Goal: Check status: Check status

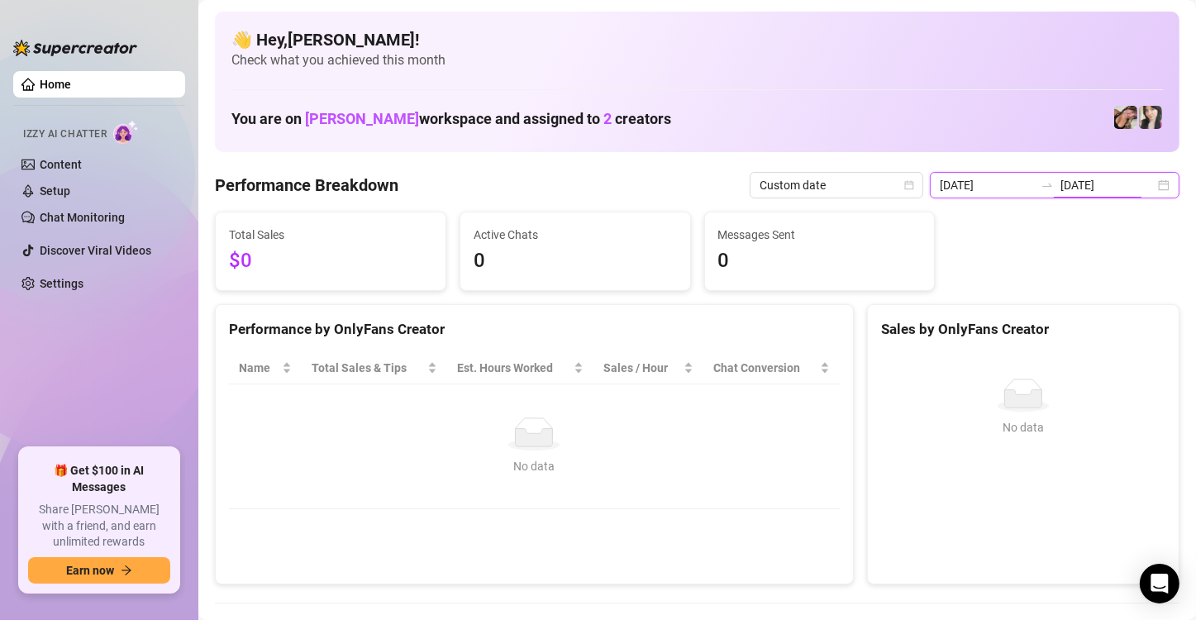
click at [1135, 183] on input "[DATE]" at bounding box center [1107, 185] width 94 height 18
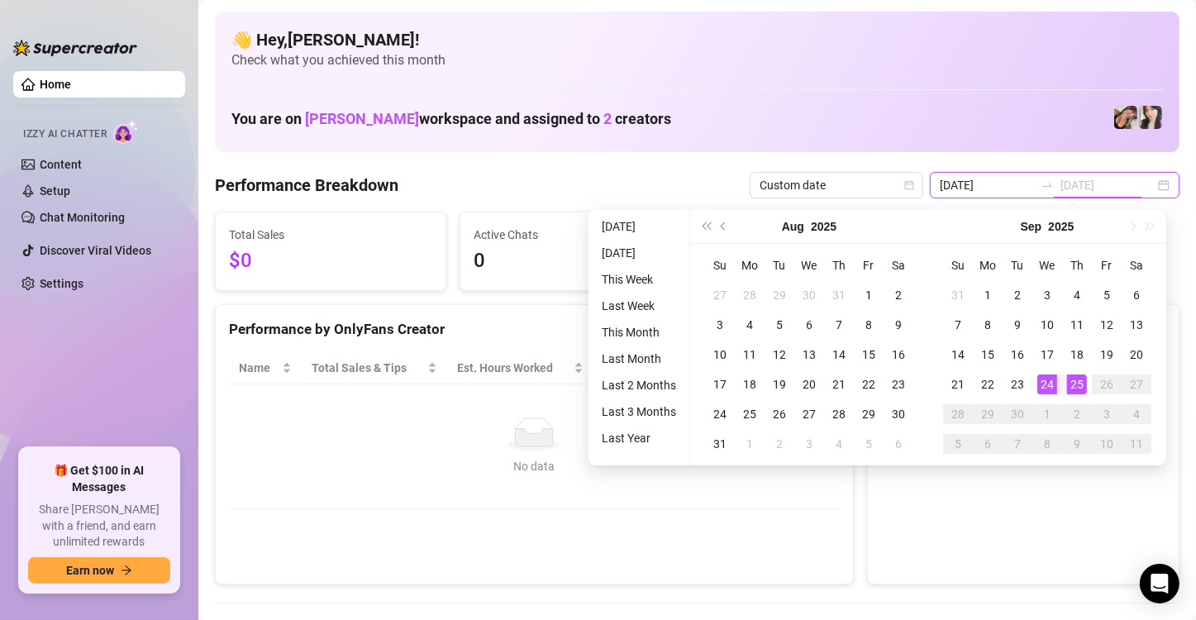
type input "[DATE]"
click at [1065, 380] on td "25" at bounding box center [1077, 384] width 30 height 30
click at [1065, 380] on div "No data" at bounding box center [1023, 395] width 271 height 33
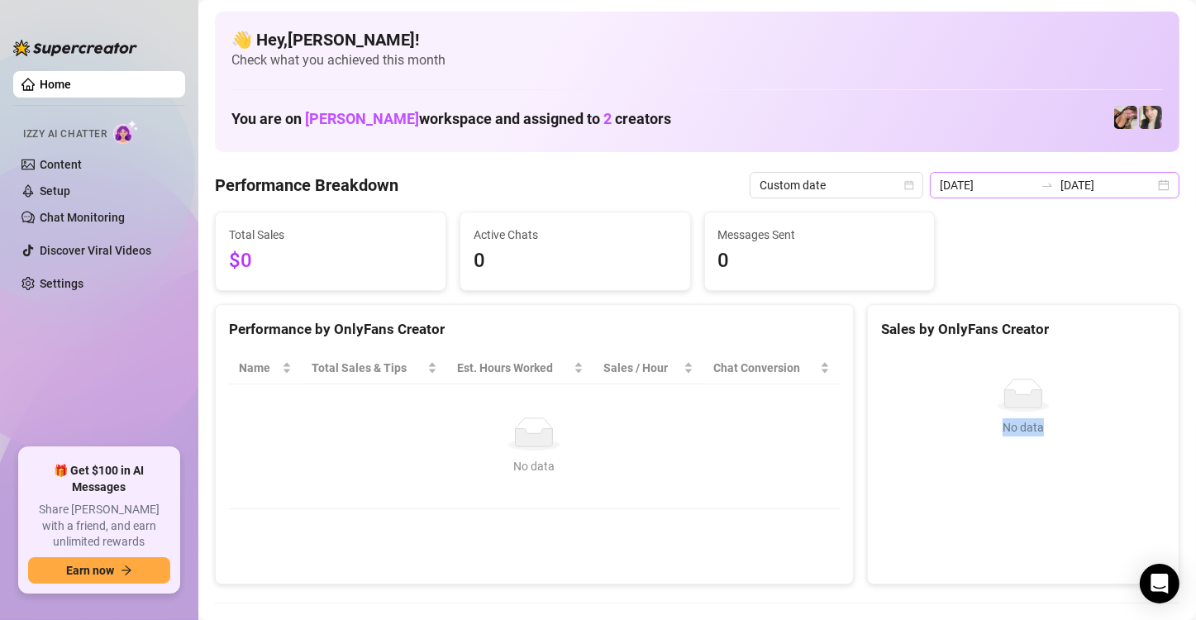
click at [1148, 188] on div "[DATE] [DATE]" at bounding box center [1055, 185] width 250 height 26
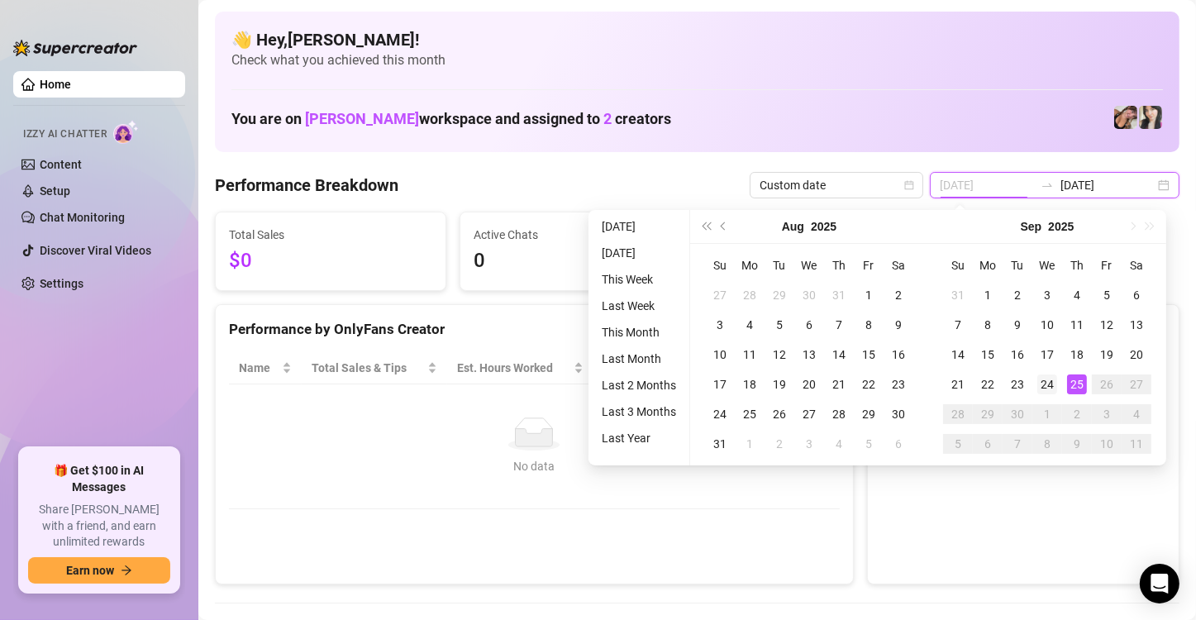
type input "[DATE]"
click at [1041, 388] on div "24" at bounding box center [1047, 384] width 20 height 20
type input "[DATE]"
click at [1046, 385] on div "24" at bounding box center [1047, 384] width 20 height 20
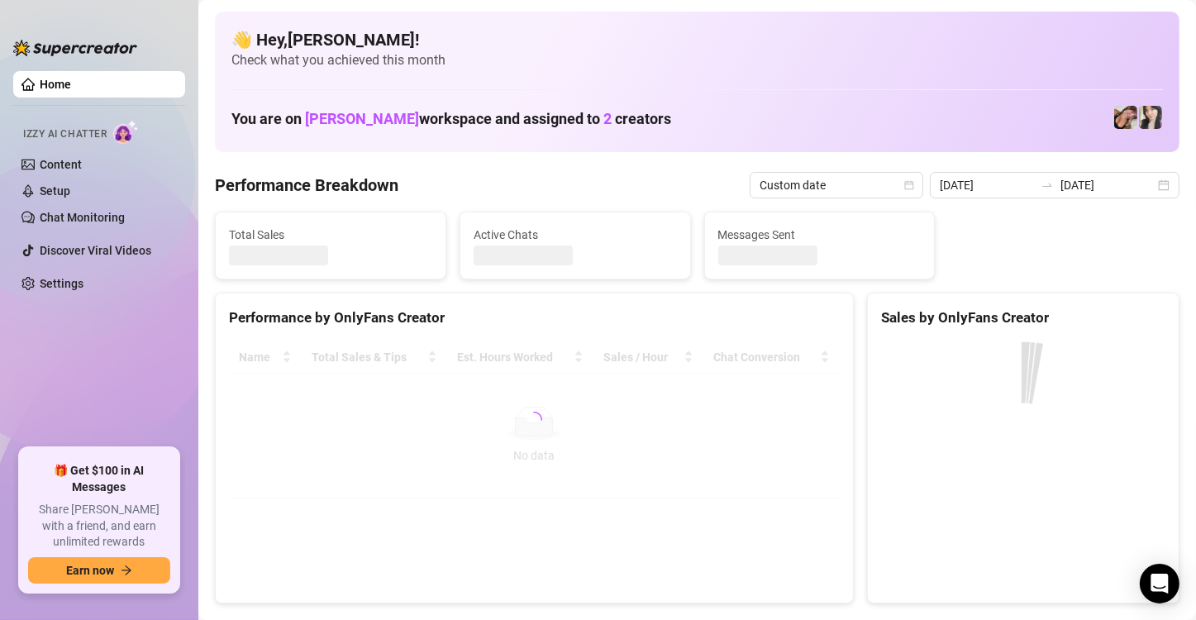
type input "[DATE]"
click at [1046, 385] on canvas at bounding box center [1021, 465] width 280 height 248
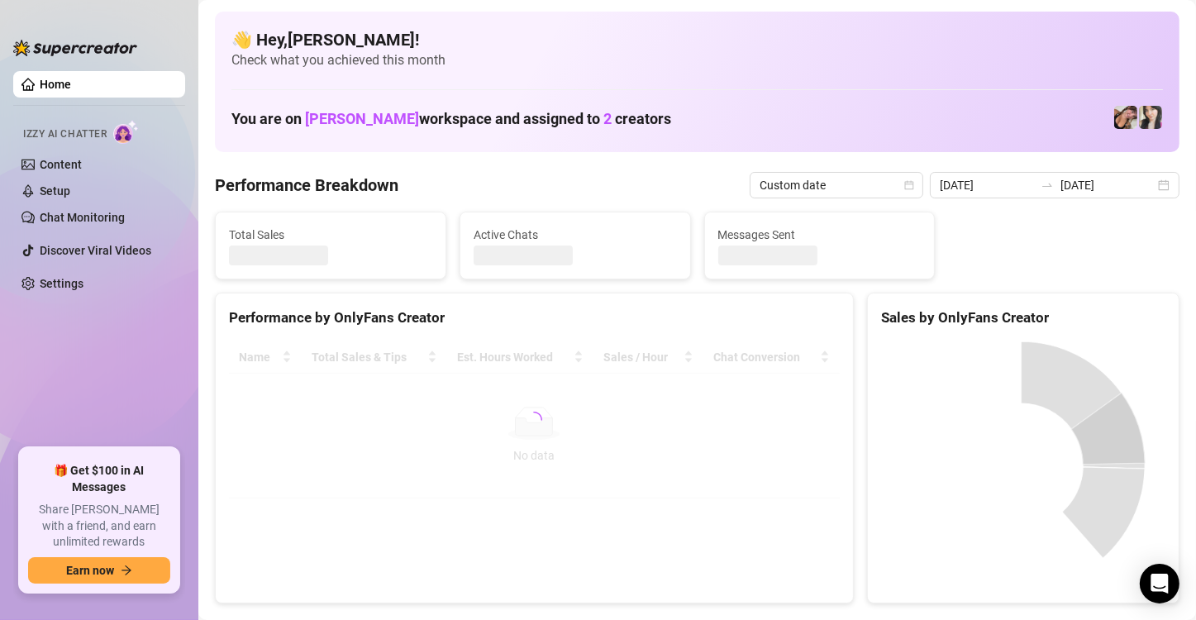
click at [1046, 385] on canvas at bounding box center [1021, 465] width 280 height 248
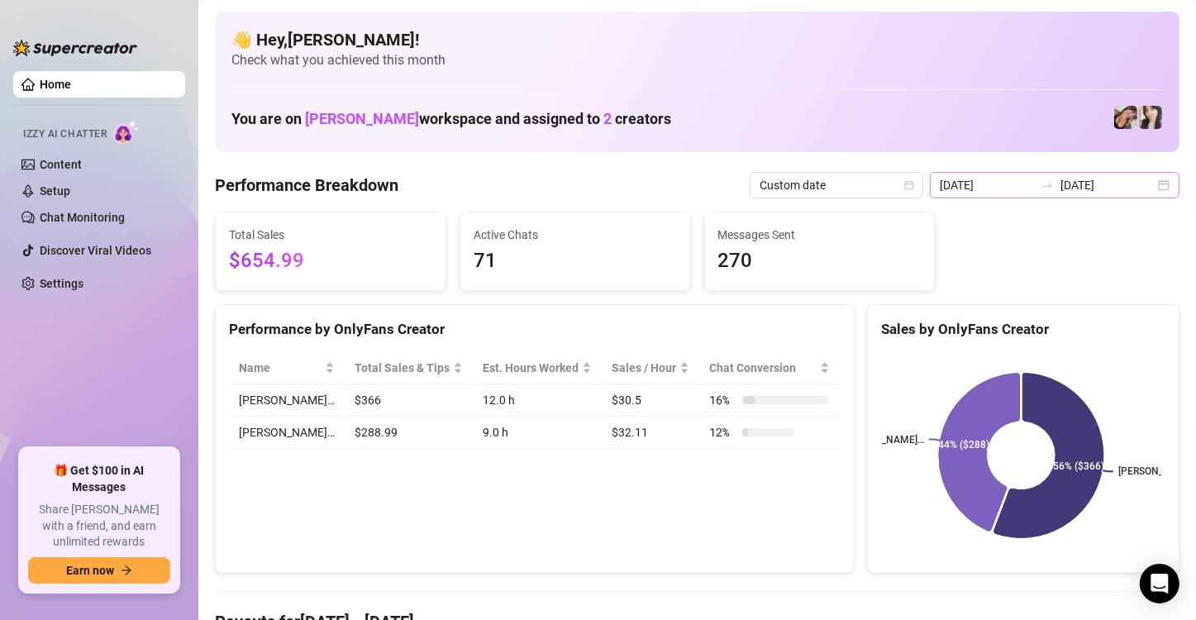
click at [1146, 184] on div "[DATE] [DATE]" at bounding box center [1055, 185] width 250 height 26
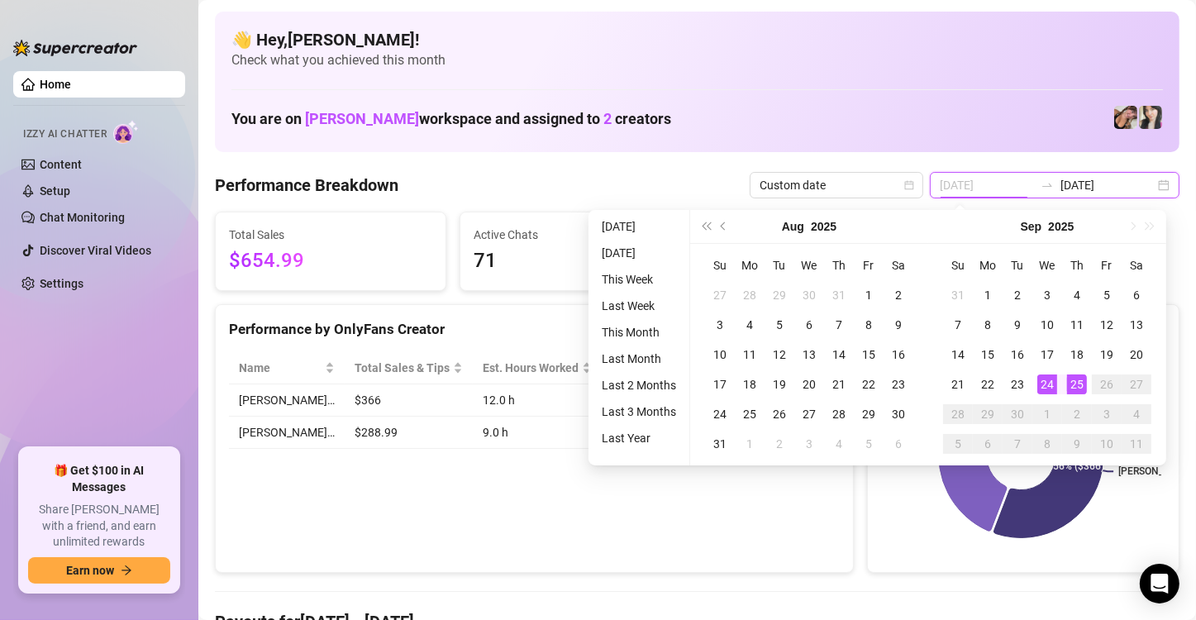
type input "[DATE]"
click at [1071, 374] on div "25" at bounding box center [1077, 384] width 20 height 20
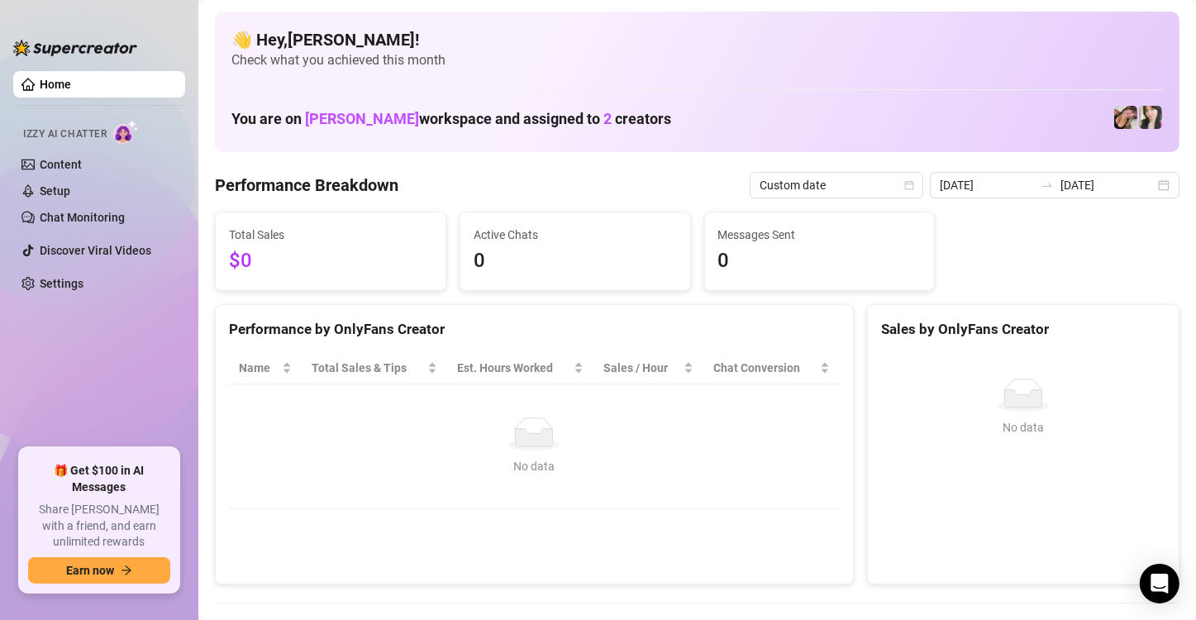
type input "[DATE]"
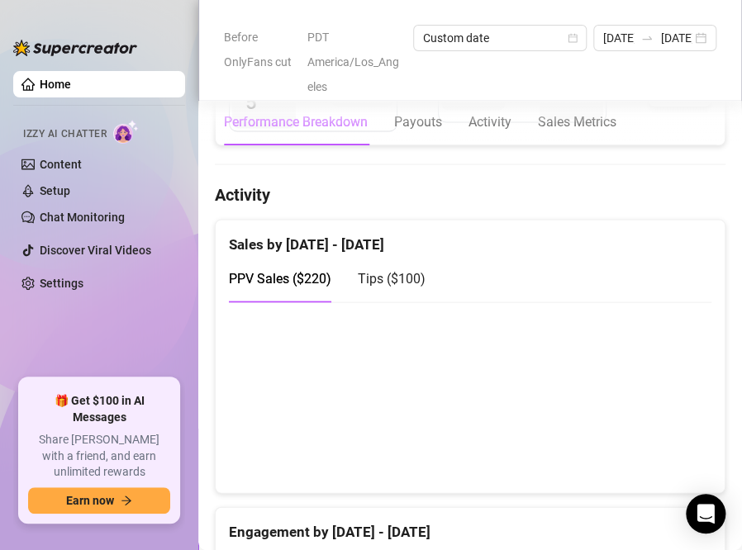
scroll to position [837, 0]
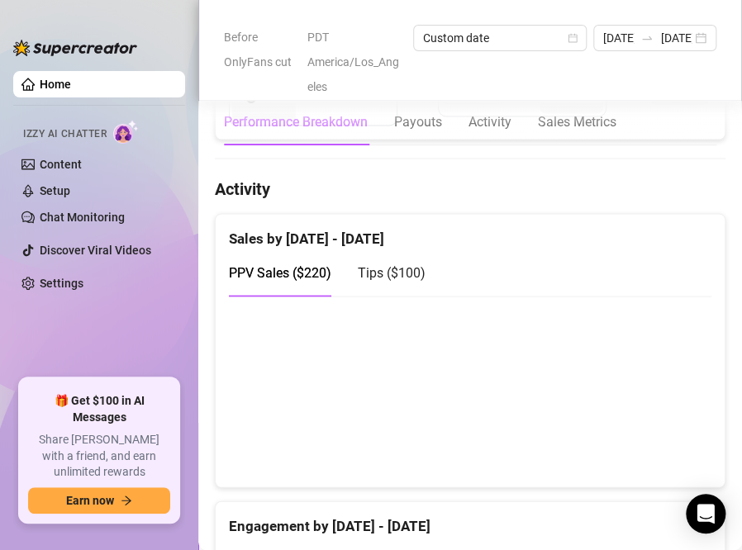
click at [390, 271] on span "Tips ( $100 )" at bounding box center [392, 272] width 68 height 16
click at [133, 335] on ul "Home Izzy AI Chatter Content Setup Chat Monitoring Discover Viral Videos Settin…" at bounding box center [99, 217] width 172 height 307
